Goal: Find specific page/section: Find specific page/section

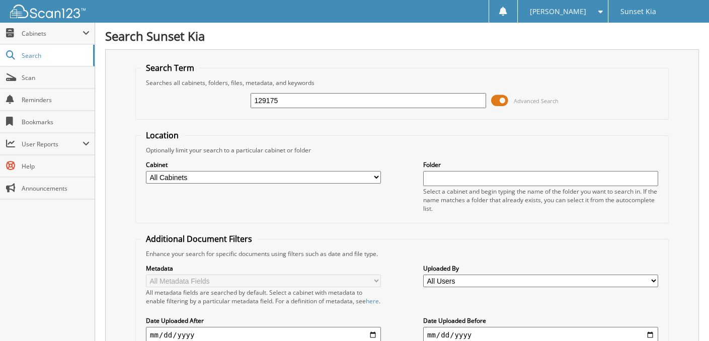
type input "129175"
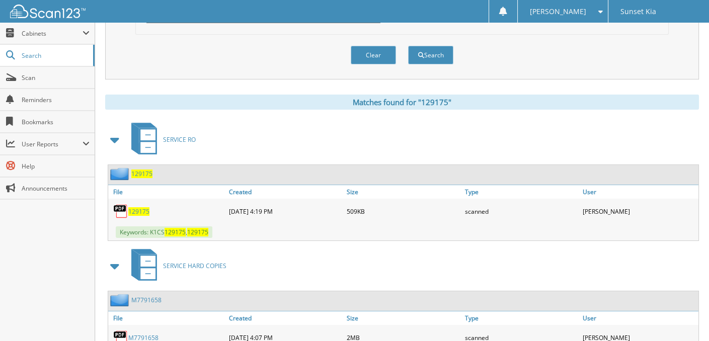
scroll to position [403, 0]
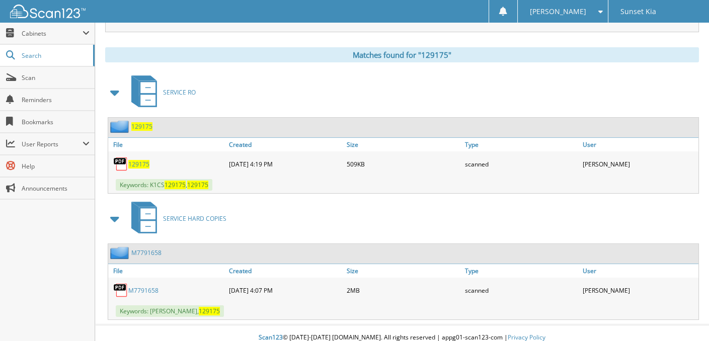
click at [139, 162] on span "129175" at bounding box center [138, 164] width 21 height 9
click at [142, 286] on link "M7791658" at bounding box center [143, 290] width 30 height 9
